Goal: Task Accomplishment & Management: Manage account settings

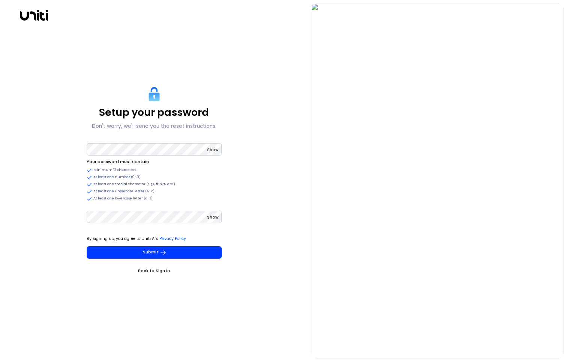
click at [133, 209] on div "Show Your password must contain: Minimum 12 characters At least one number (0-9…" at bounding box center [154, 187] width 135 height 90
click at [220, 226] on div "Show" at bounding box center [154, 220] width 135 height 22
click at [214, 249] on button "Submit" at bounding box center [154, 252] width 135 height 12
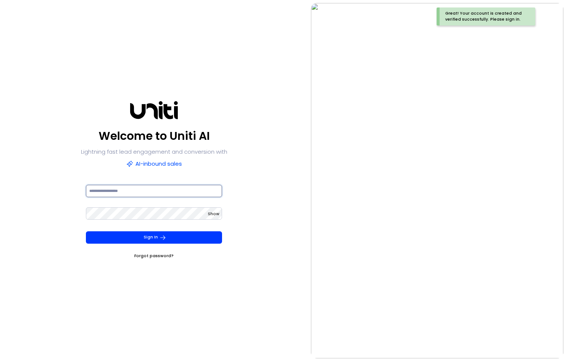
click at [185, 193] on input at bounding box center [154, 191] width 136 height 12
type input "**********"
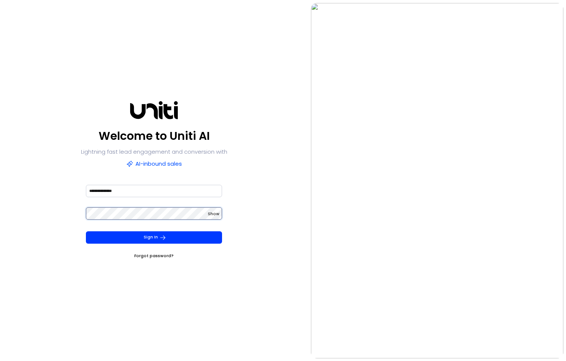
click at [86, 231] on button "Sign In" at bounding box center [154, 237] width 136 height 12
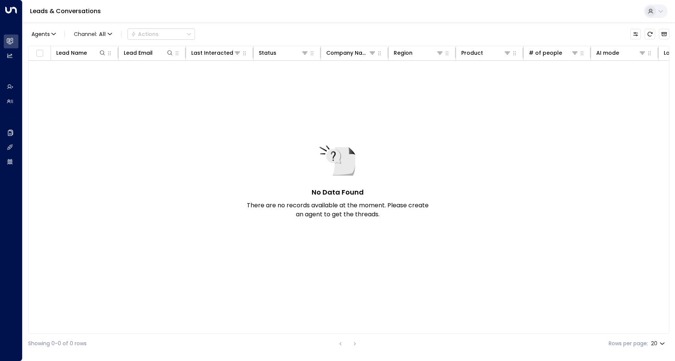
click at [565, 12] on div "Leads & Conversations" at bounding box center [348, 11] width 652 height 23
click at [565, 10] on icon at bounding box center [660, 11] width 6 height 6
click at [565, 10] on div at bounding box center [337, 180] width 675 height 361
click at [143, 189] on div "No Data Found There are no records available at the moment. Please create an ag…" at bounding box center [511, 189] width 967 height 256
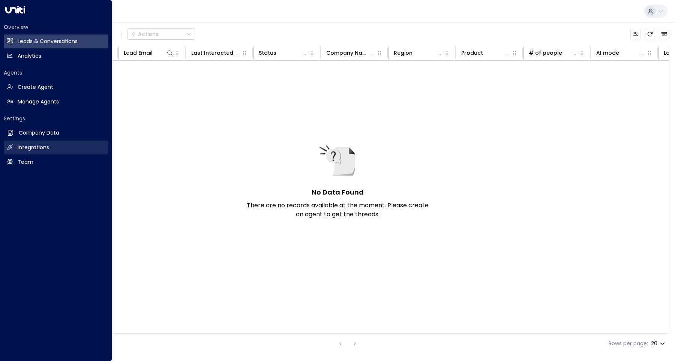
click at [18, 150] on h2 "Integrations" at bounding box center [33, 148] width 31 height 8
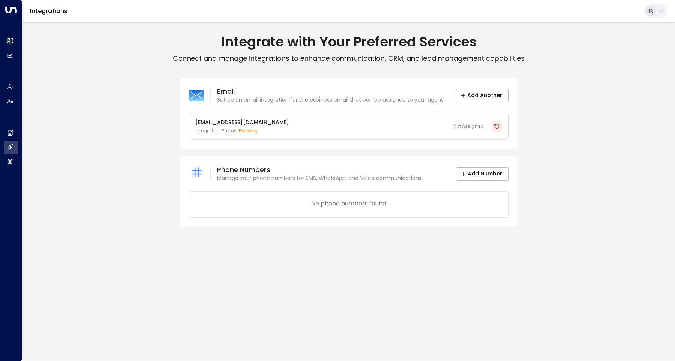
click at [497, 126] on icon at bounding box center [497, 126] width 6 height 6
click at [587, 153] on div "Email Set up an email integration for the business email that can be assigned t…" at bounding box center [348, 152] width 652 height 149
click at [648, 97] on div "Email Set up an email integration for the business email that can be assigned t…" at bounding box center [352, 152] width 661 height 149
click at [597, 121] on div "Email Set up an email integration for the business email that can be assigned t…" at bounding box center [352, 152] width 661 height 149
